Goal: Find specific page/section: Find specific page/section

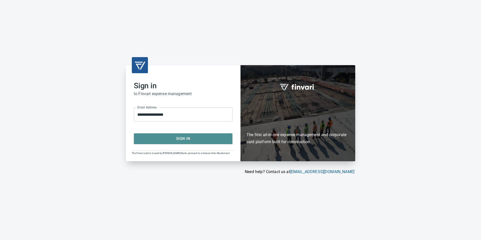
click at [185, 137] on span "Sign In" at bounding box center [182, 138] width 87 height 7
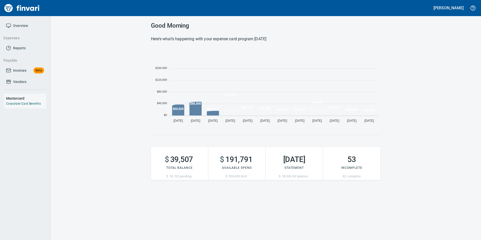
scroll to position [76, 226]
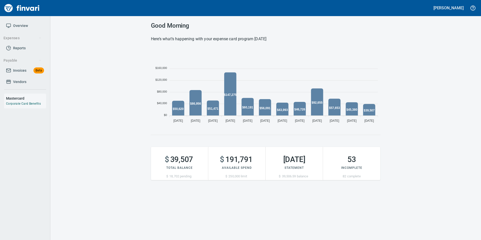
click at [13, 68] on span "Invoices Beta" at bounding box center [25, 70] width 38 height 6
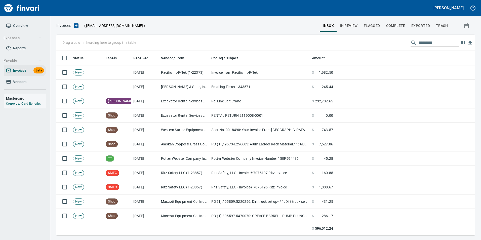
scroll to position [181, 411]
click at [430, 46] on input "text" at bounding box center [438, 43] width 40 height 8
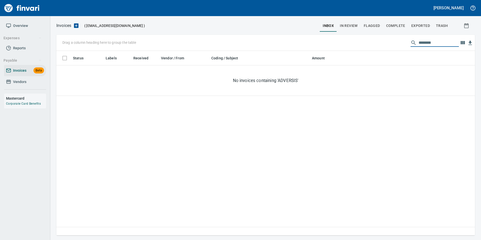
type input "********"
click at [349, 20] on button "In Review" at bounding box center [349, 26] width 24 height 12
click at [422, 40] on input "********" at bounding box center [438, 43] width 40 height 8
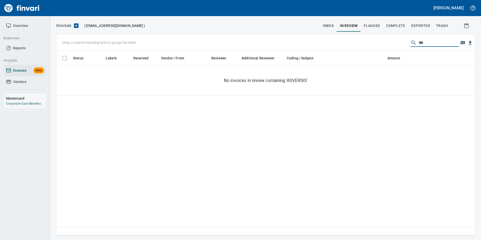
type input "****"
click at [425, 24] on span "Exported" at bounding box center [420, 26] width 19 height 6
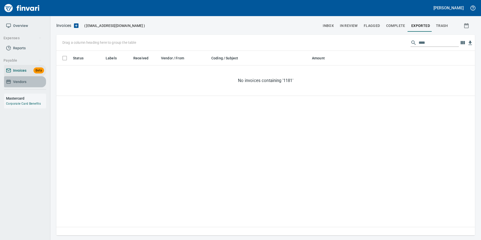
click at [8, 79] on icon at bounding box center [8, 81] width 5 height 5
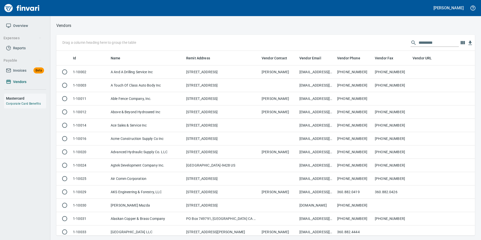
scroll to position [181, 411]
click at [434, 45] on input "text" at bounding box center [438, 43] width 40 height 8
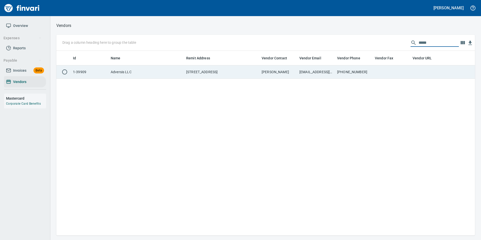
type input "*****"
click at [374, 72] on td at bounding box center [392, 71] width 38 height 13
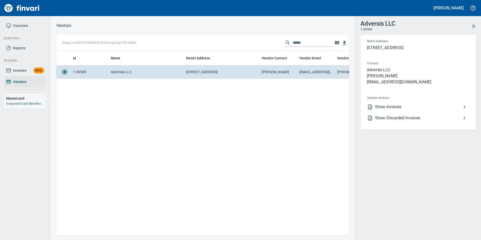
scroll to position [177, 285]
click at [408, 107] on span "Show Invoices" at bounding box center [418, 107] width 86 height 6
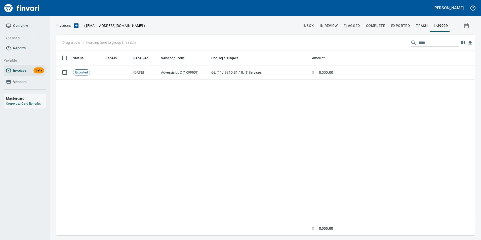
scroll to position [181, 415]
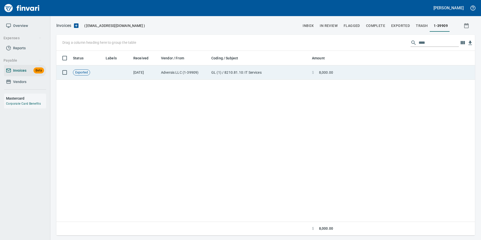
click at [379, 75] on td at bounding box center [405, 72] width 140 height 14
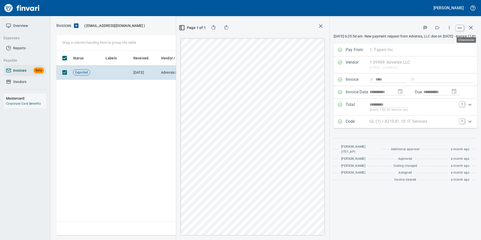
scroll to position [181, 289]
click at [471, 28] on icon "button" at bounding box center [471, 28] width 4 height 4
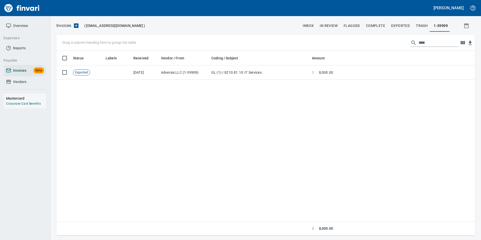
scroll to position [181, 415]
